Goal: Task Accomplishment & Management: Use online tool/utility

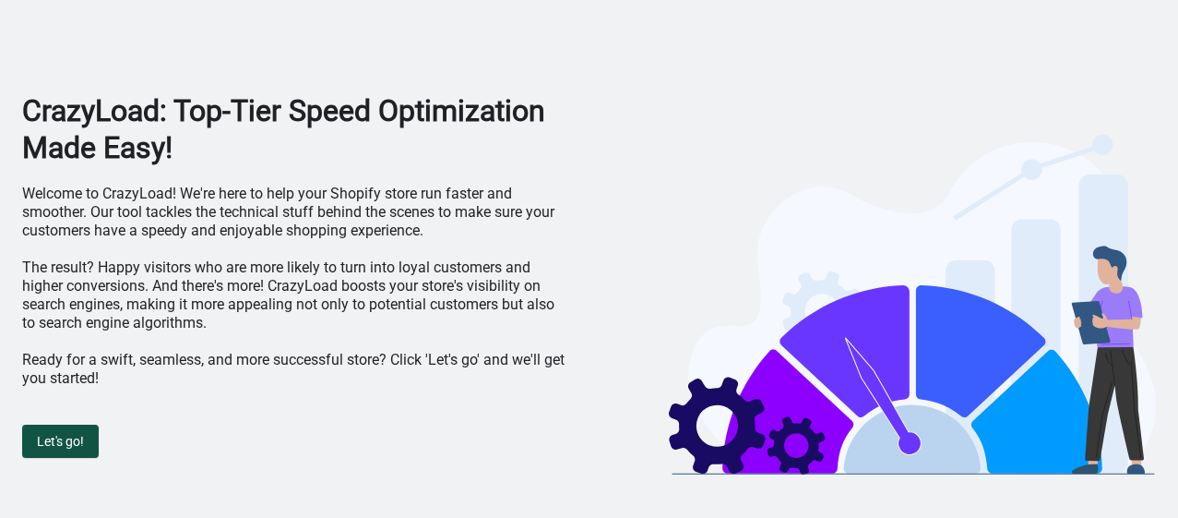
click at [34, 438] on button "Let's go!" at bounding box center [60, 440] width 77 height 33
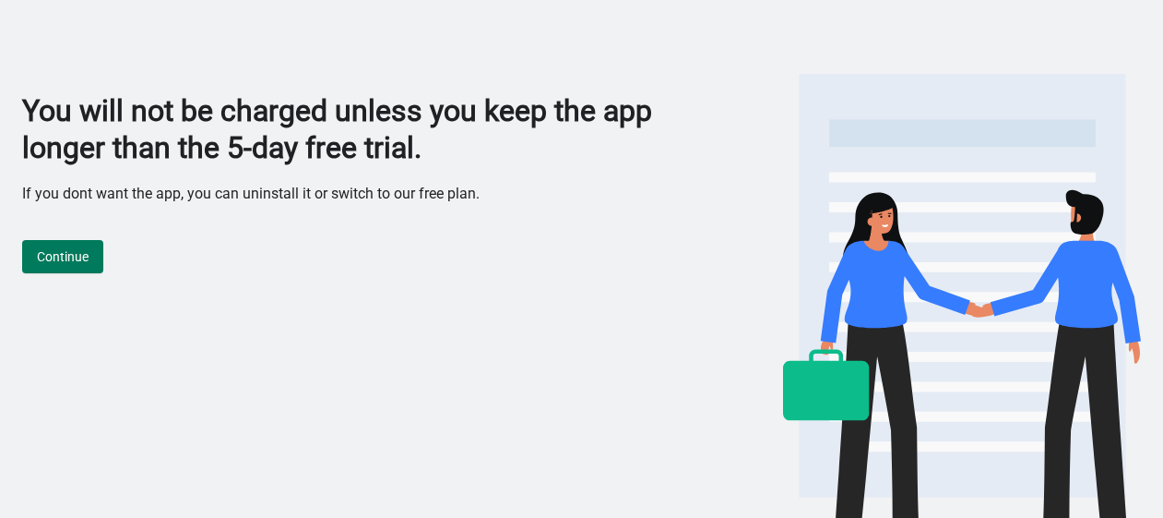
click at [25, 104] on h1 "You will not be charged unless you keep the app longer than the 5-day free tria…" at bounding box center [352, 129] width 661 height 74
drag, startPoint x: 25, startPoint y: 104, endPoint x: 67, endPoint y: 121, distance: 45.6
click at [67, 121] on h1 "You will not be charged unless you keep the app longer than the 5-day free tria…" at bounding box center [352, 129] width 661 height 74
click at [56, 250] on span "Continue" at bounding box center [63, 256] width 52 height 15
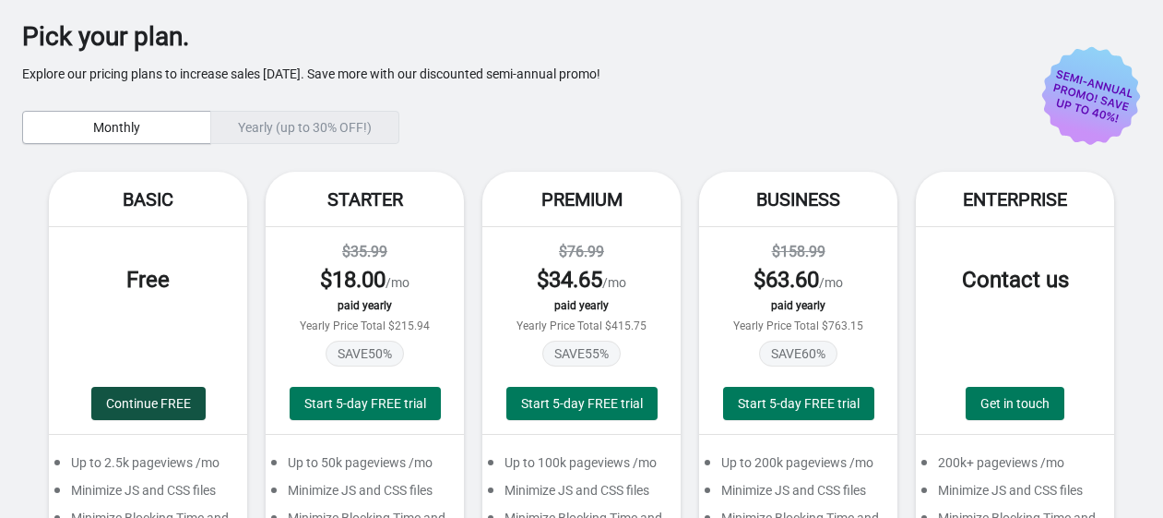
click at [143, 409] on span "Continue FREE" at bounding box center [148, 403] width 85 height 15
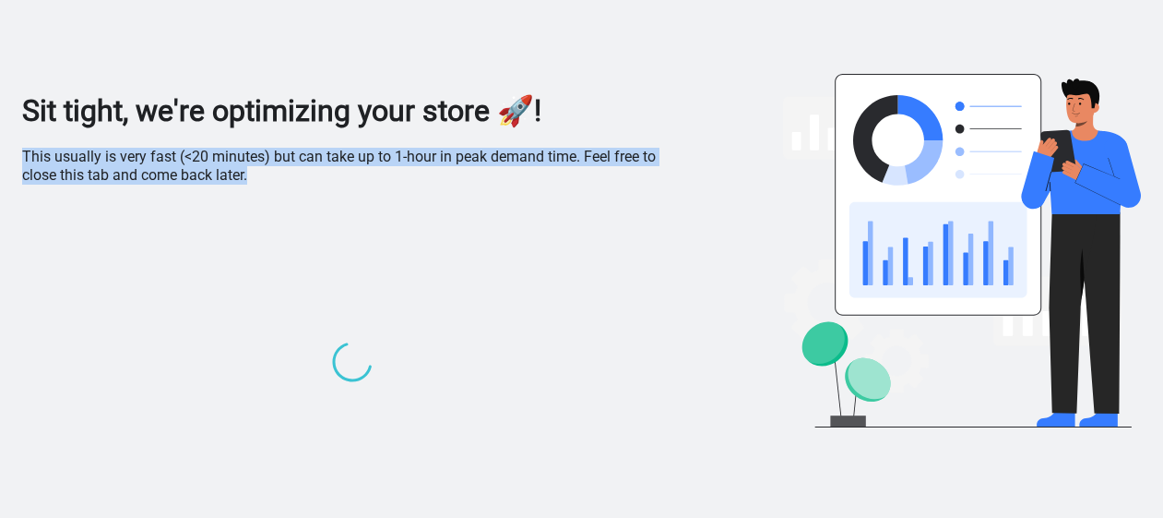
drag, startPoint x: 13, startPoint y: 152, endPoint x: 287, endPoint y: 179, distance: 275.3
click at [287, 179] on div "Sit tight, we're optimizing your store 🚀! This usually is very fast (<20 minute…" at bounding box center [581, 294] width 1163 height 588
click at [287, 179] on p "This usually is very fast (<20 minutes) but can take up to 1-hour in peak deman…" at bounding box center [352, 166] width 661 height 37
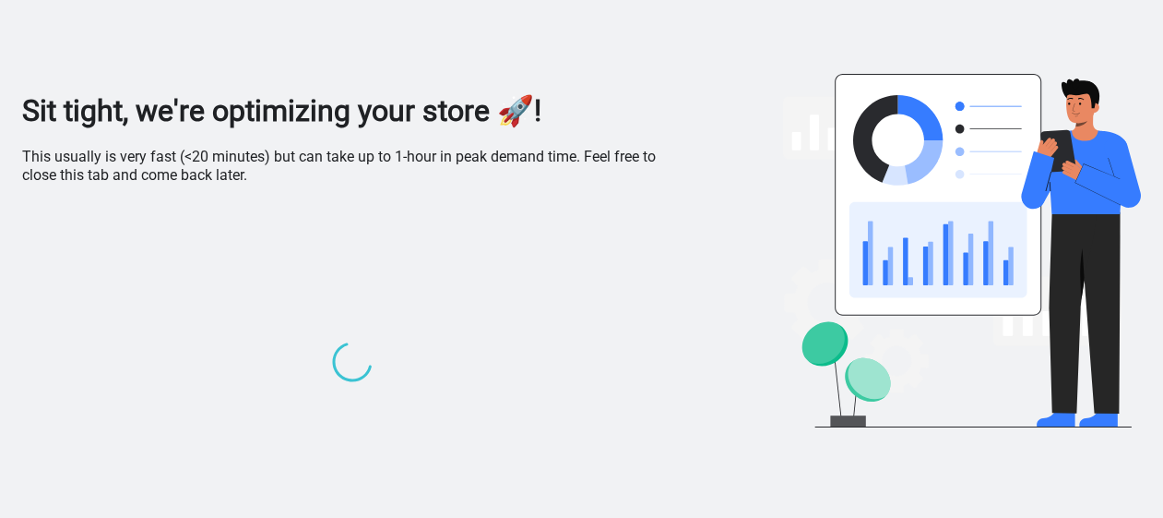
scroll to position [69, 0]
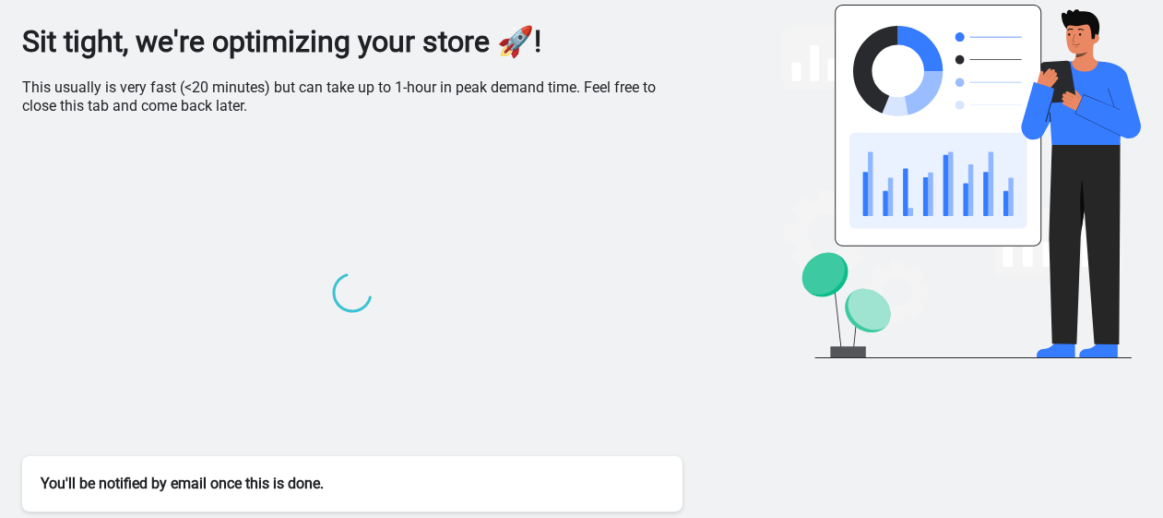
click at [39, 474] on div "You'll be notified by email once this is done." at bounding box center [352, 483] width 661 height 55
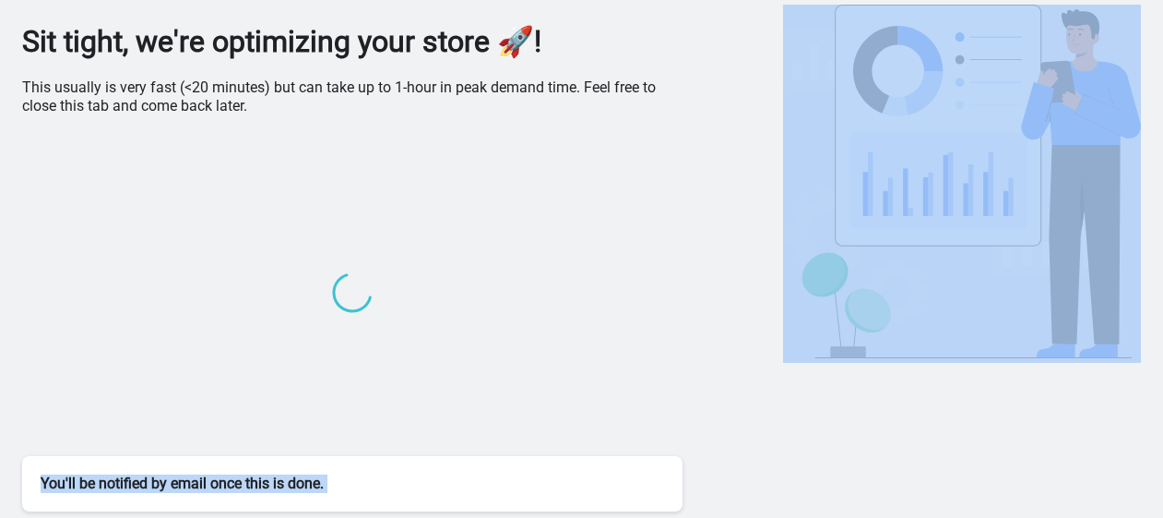
drag, startPoint x: 39, startPoint y: 474, endPoint x: 428, endPoint y: 458, distance: 389.6
click at [428, 458] on div "You'll be notified by email once this is done." at bounding box center [352, 483] width 661 height 55
click at [428, 459] on div "You'll be notified by email once this is done." at bounding box center [352, 483] width 661 height 55
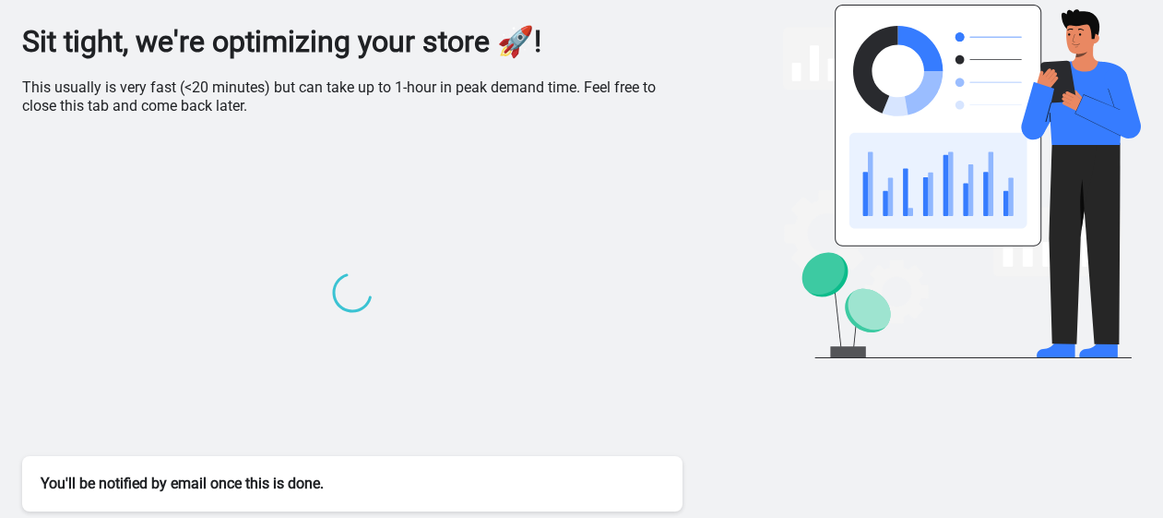
click at [376, 482] on div "You'll be notified by email once this is done." at bounding box center [352, 483] width 661 height 55
click at [243, 482] on div "You'll be notified by email once this is done." at bounding box center [352, 483] width 661 height 55
click at [111, 482] on div "You'll be notified by email once this is done." at bounding box center [352, 483] width 661 height 55
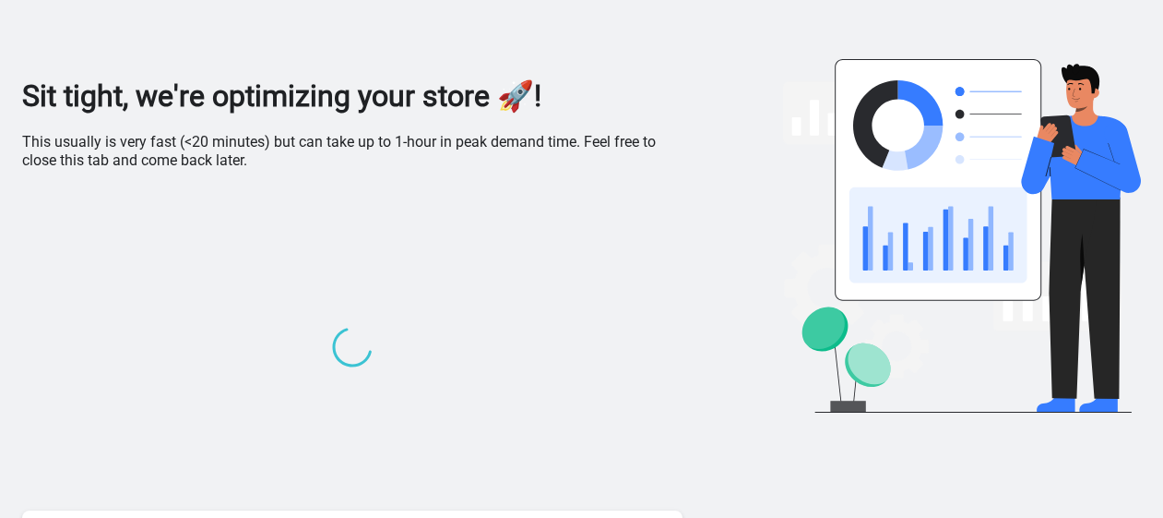
scroll to position [0, 0]
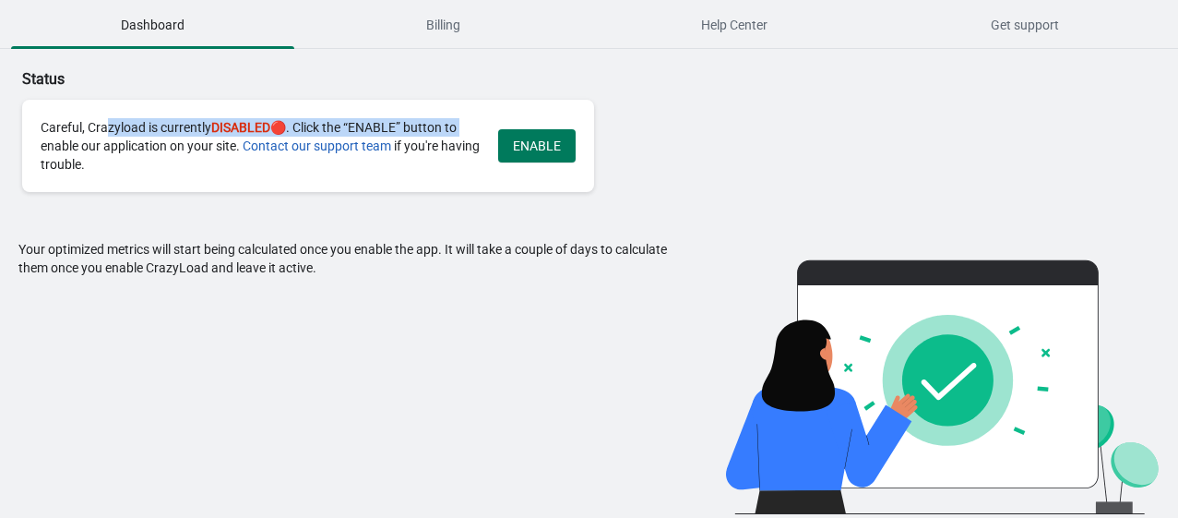
drag, startPoint x: 108, startPoint y: 131, endPoint x: 459, endPoint y: 130, distance: 351.5
click at [459, 130] on div "Careful, Crazyload is currently DISABLED 🔴. Click the “ENABLE” button to enable…" at bounding box center [260, 145] width 439 height 55
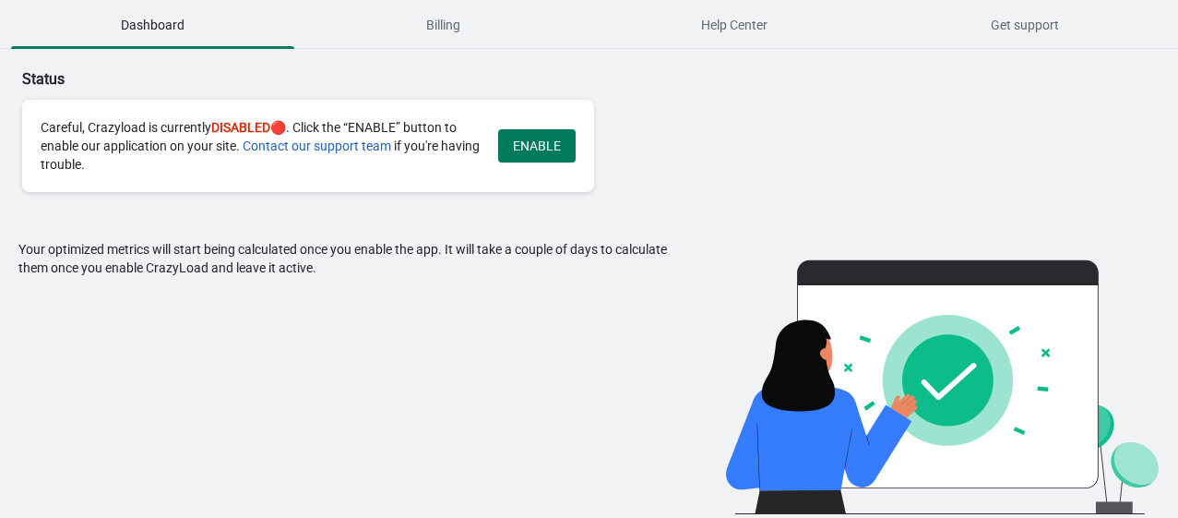
click at [48, 152] on div "Careful, Crazyload is currently DISABLED 🔴. Click the “ENABLE” button to enable…" at bounding box center [260, 145] width 439 height 55
click at [435, 30] on span "Billing" at bounding box center [443, 24] width 283 height 33
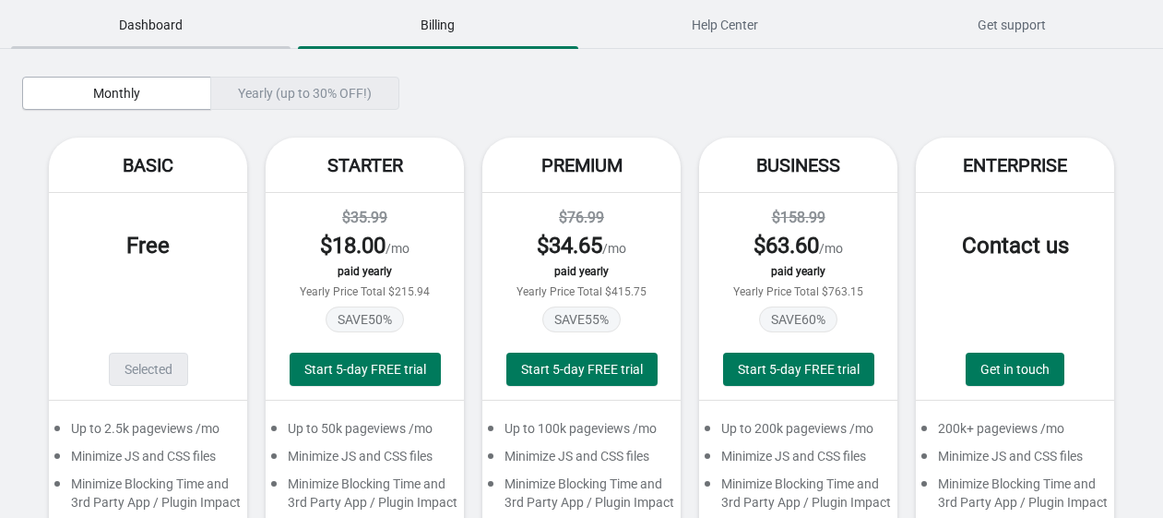
click at [139, 35] on span "Dashboard" at bounding box center [151, 24] width 280 height 33
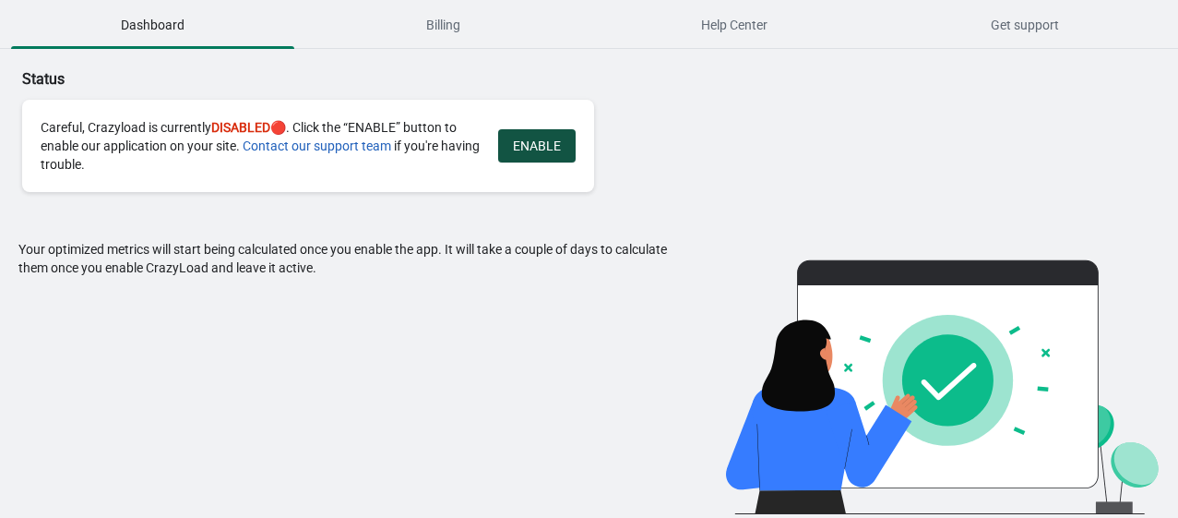
click at [546, 131] on button "ENABLE" at bounding box center [536, 145] width 77 height 33
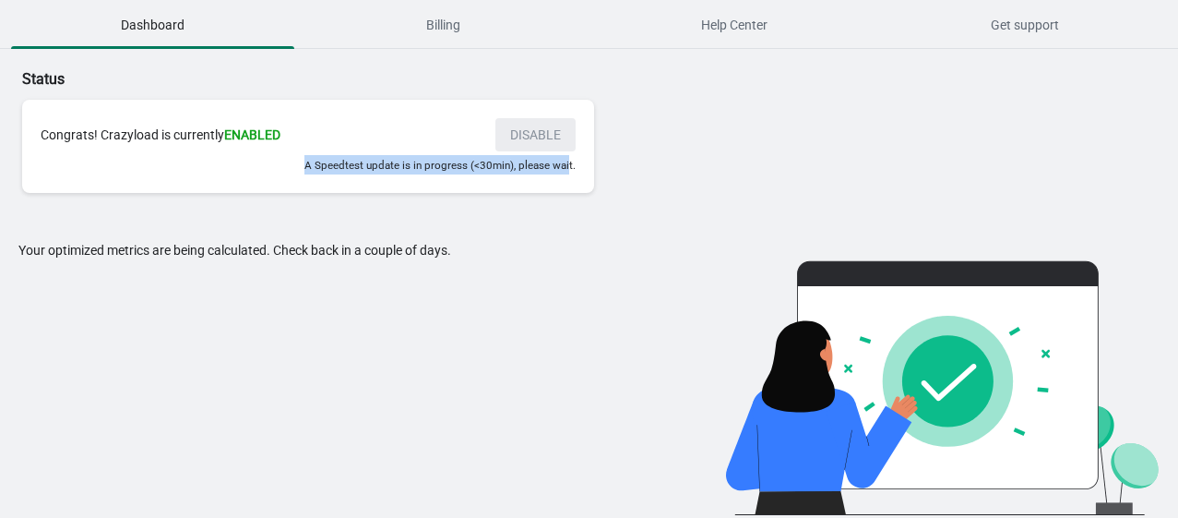
drag, startPoint x: 304, startPoint y: 175, endPoint x: 568, endPoint y: 175, distance: 263.8
click at [568, 175] on div "Congrats! Crazyload is currently ENABLED DISABLE A Speedtest update is in progr…" at bounding box center [308, 146] width 572 height 93
click at [453, 210] on div "Status Congrats! Crazyload is currently ENABLED DISABLE A Speedtest update is i…" at bounding box center [375, 134] width 751 height 170
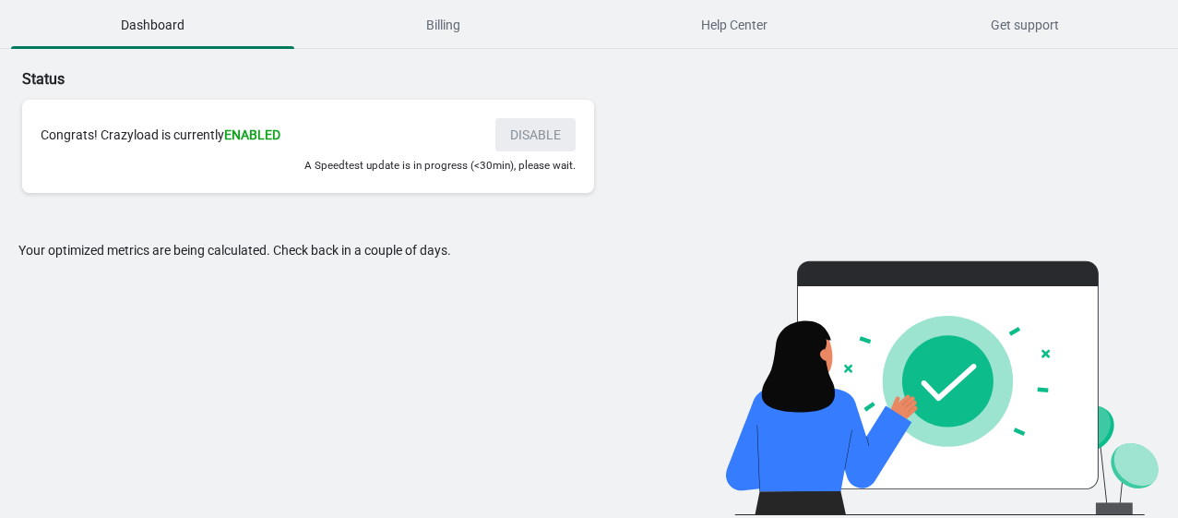
click at [15, 255] on div "Status Congrats! Crazyload is currently ENABLED DISABLE A Speedtest update is i…" at bounding box center [589, 282] width 1178 height 466
drag, startPoint x: 32, startPoint y: 255, endPoint x: 526, endPoint y: 257, distance: 493.6
click at [526, 257] on div "Your optimized metrics are being calculated. Check back in a couple of days." at bounding box center [343, 378] width 650 height 274
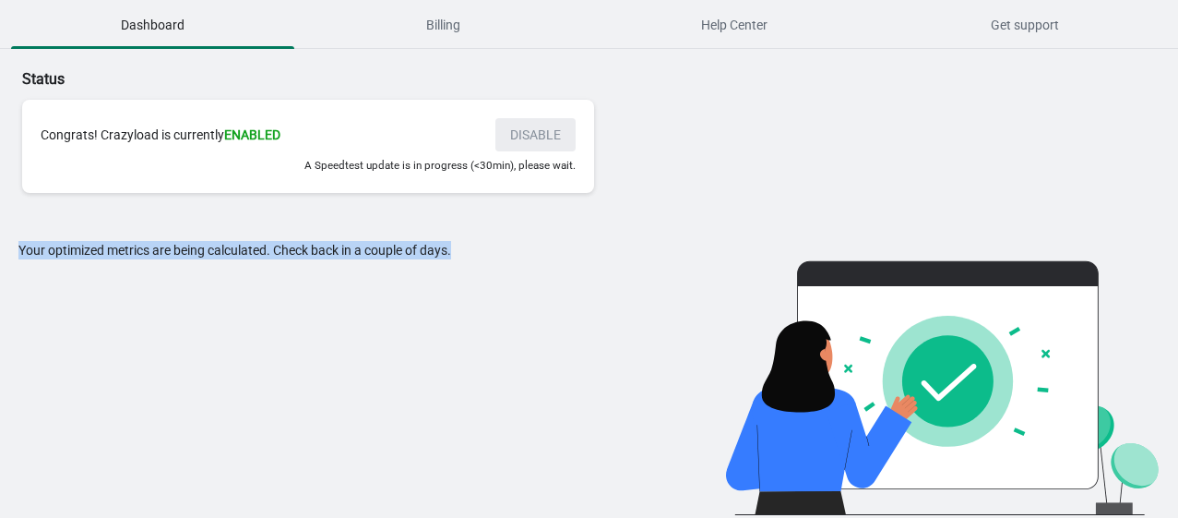
click at [526, 257] on div "Your optimized metrics are being calculated. Check back in a couple of days." at bounding box center [343, 378] width 650 height 274
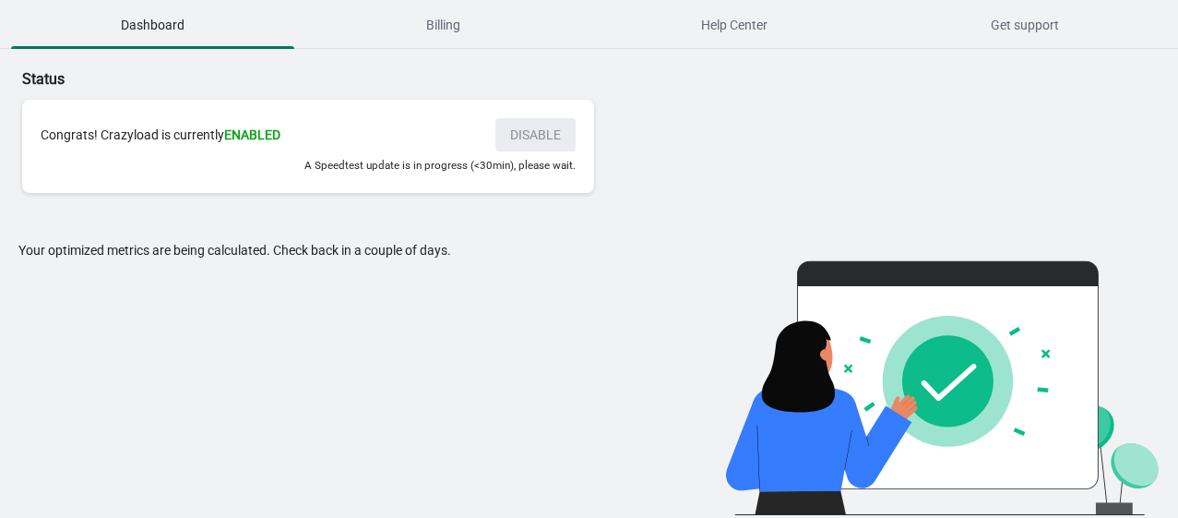
click at [526, 257] on div "Your optimized metrics are being calculated. Check back in a couple of days." at bounding box center [343, 378] width 650 height 274
click at [523, 258] on div "Your optimized metrics are being calculated. Check back in a couple of days." at bounding box center [343, 378] width 650 height 274
click at [15, 230] on div "Status Congrats! Crazyload is currently ENABLED DISABLE A Speedtest update is i…" at bounding box center [589, 282] width 1178 height 466
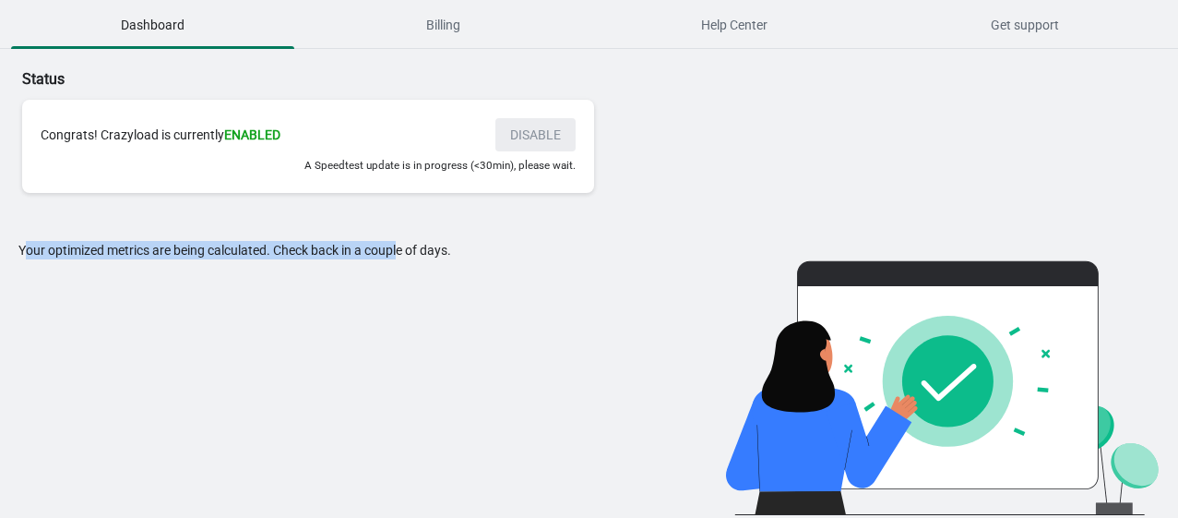
drag, startPoint x: 42, startPoint y: 244, endPoint x: 418, endPoint y: 259, distance: 376.7
click at [418, 259] on div "Status Congrats! Crazyload is currently ENABLED DISABLE A Speedtest update is i…" at bounding box center [589, 282] width 1178 height 466
click at [418, 259] on div "Your optimized metrics are being calculated. Check back in a couple of days." at bounding box center [343, 378] width 650 height 274
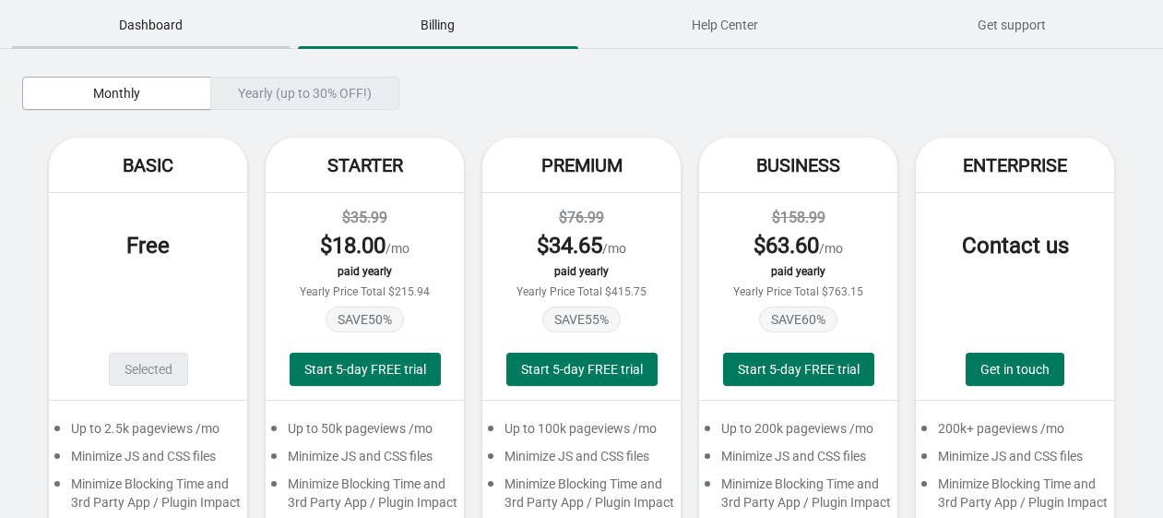
click at [149, 28] on span "Dashboard" at bounding box center [151, 24] width 280 height 33
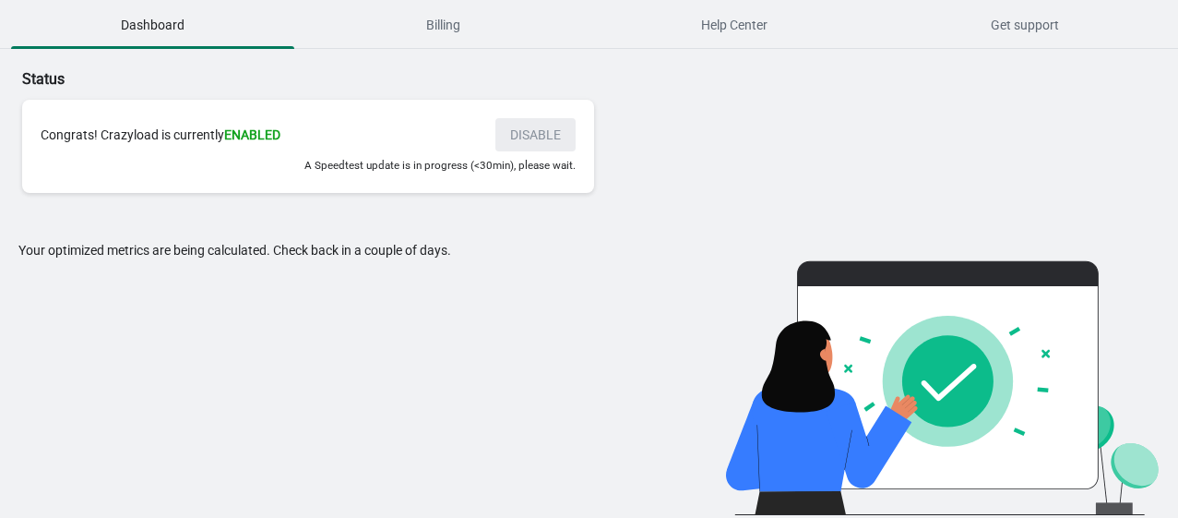
click at [216, 256] on div "Your optimized metrics are being calculated. Check back in a couple of days." at bounding box center [343, 378] width 650 height 274
click at [790, 42] on span "Help Center" at bounding box center [734, 24] width 283 height 33
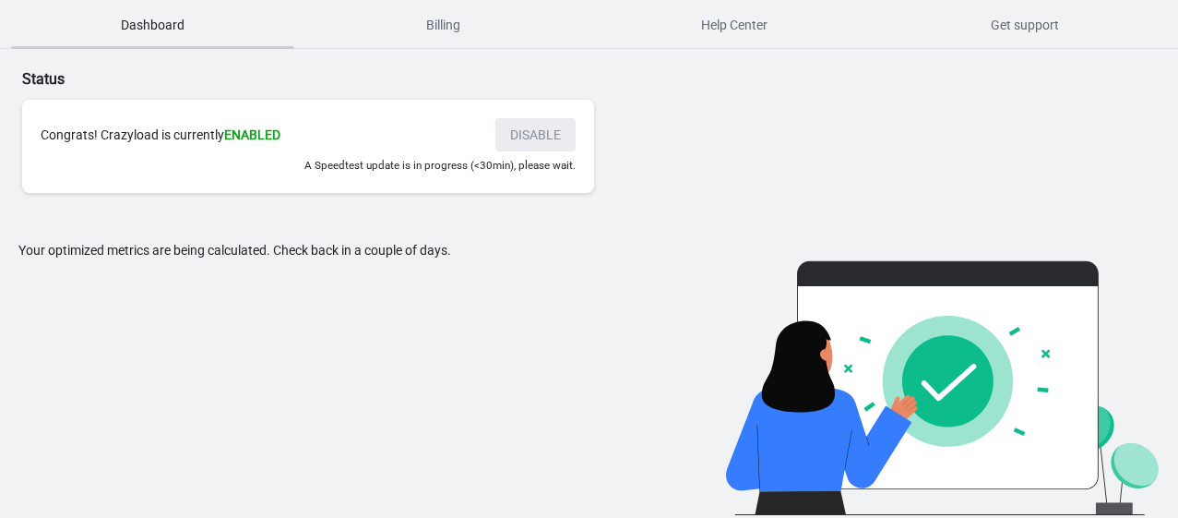
click at [85, 24] on span "Dashboard" at bounding box center [152, 24] width 283 height 33
